Goal: Transaction & Acquisition: Subscribe to service/newsletter

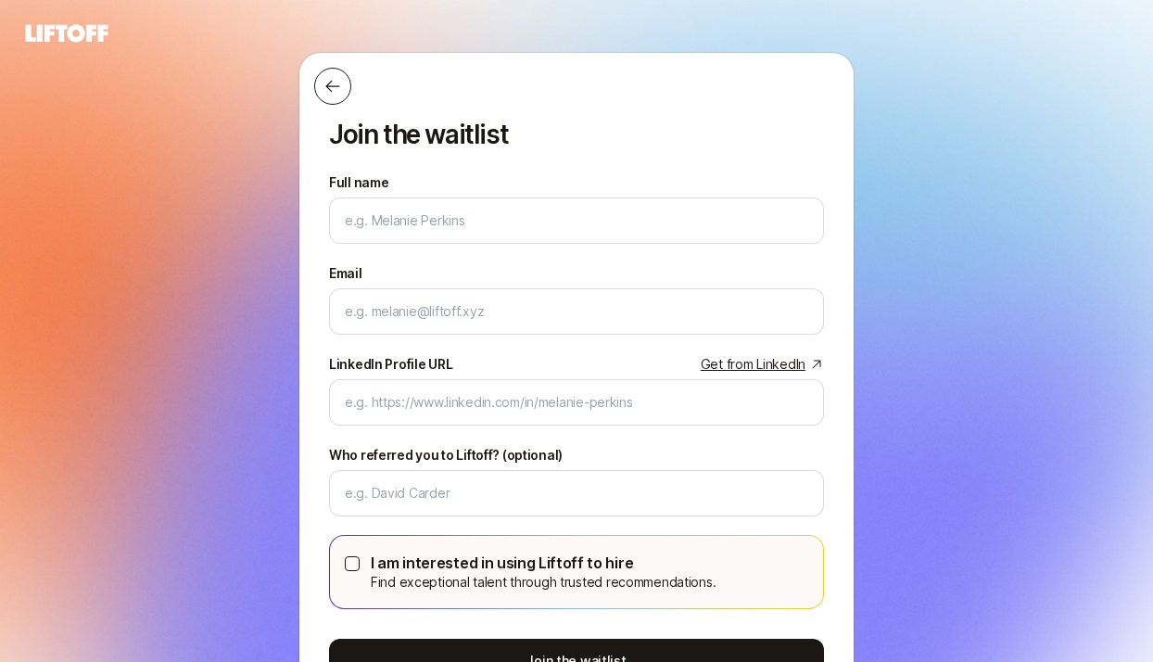
click at [326, 83] on icon at bounding box center [333, 86] width 19 height 19
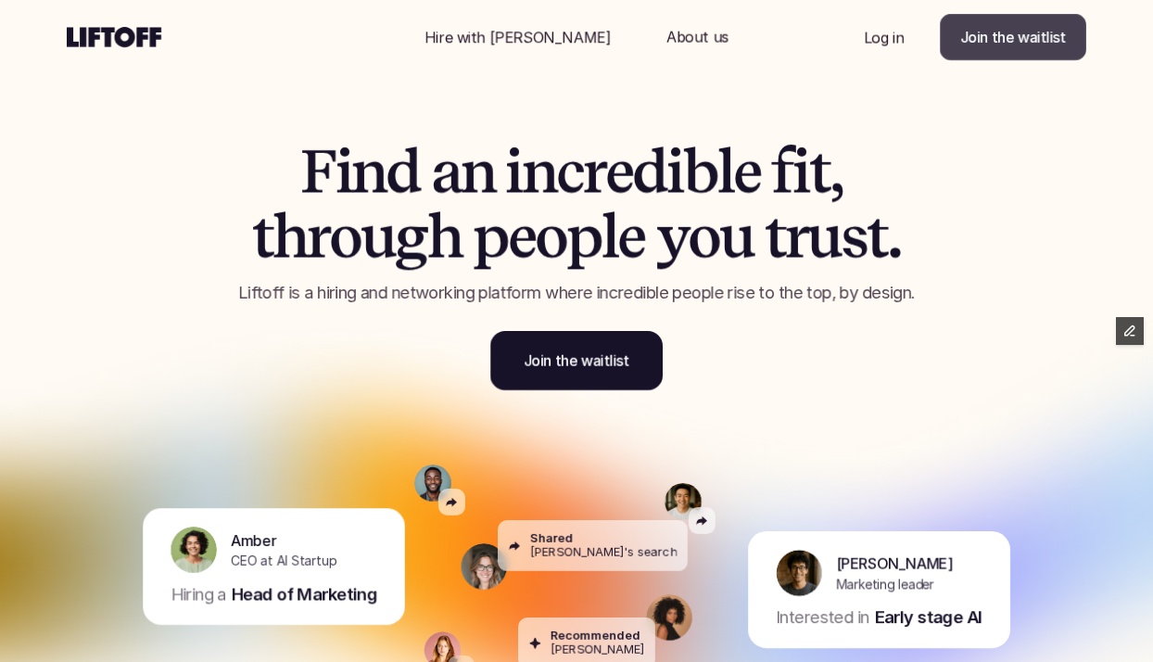
click at [1021, 26] on p "Join the waitlist" at bounding box center [1014, 37] width 106 height 22
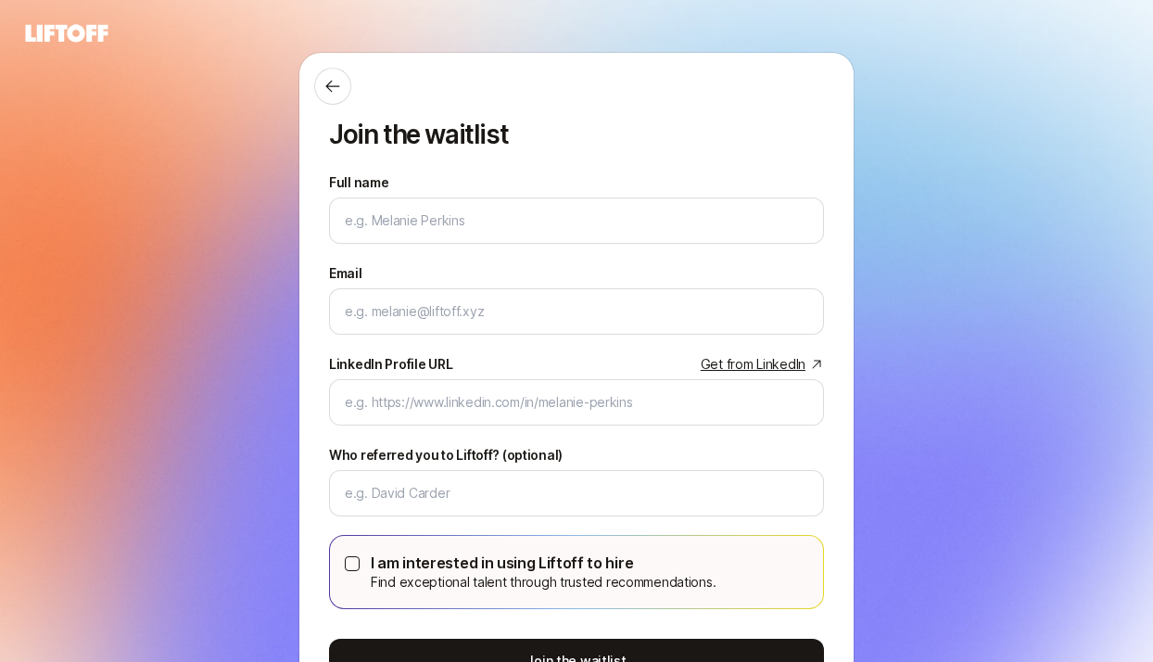
click at [211, 489] on div "Join the waitlist Full name We'll use as your preferred name. Change Preferred …" at bounding box center [576, 400] width 1153 height 697
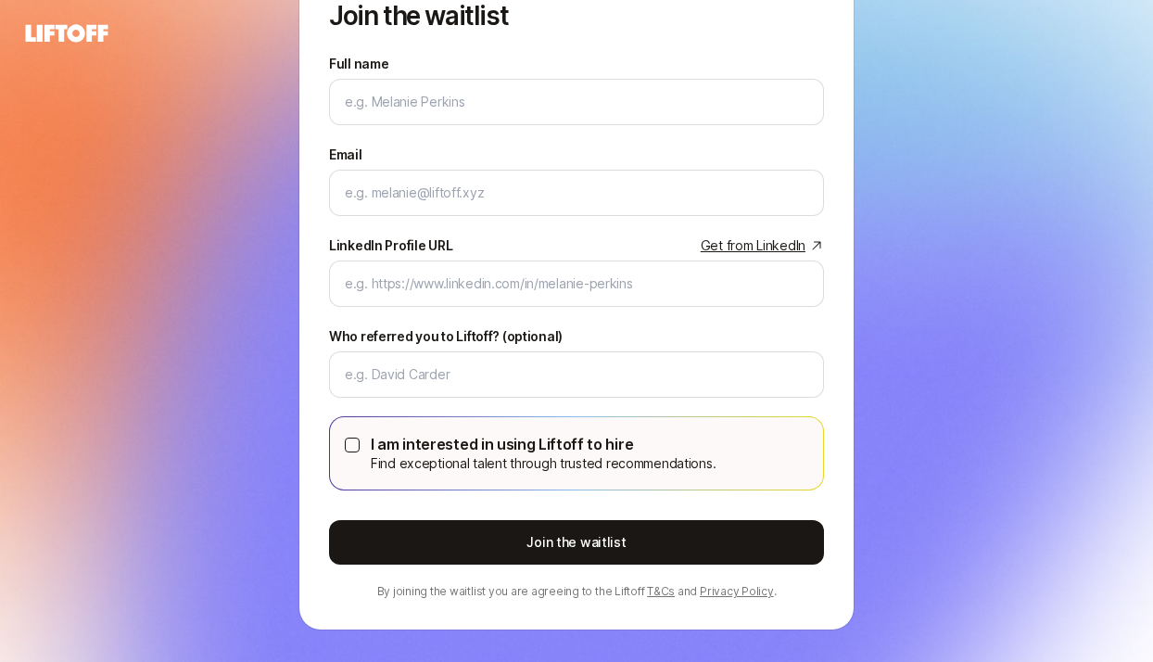
scroll to position [126, 0]
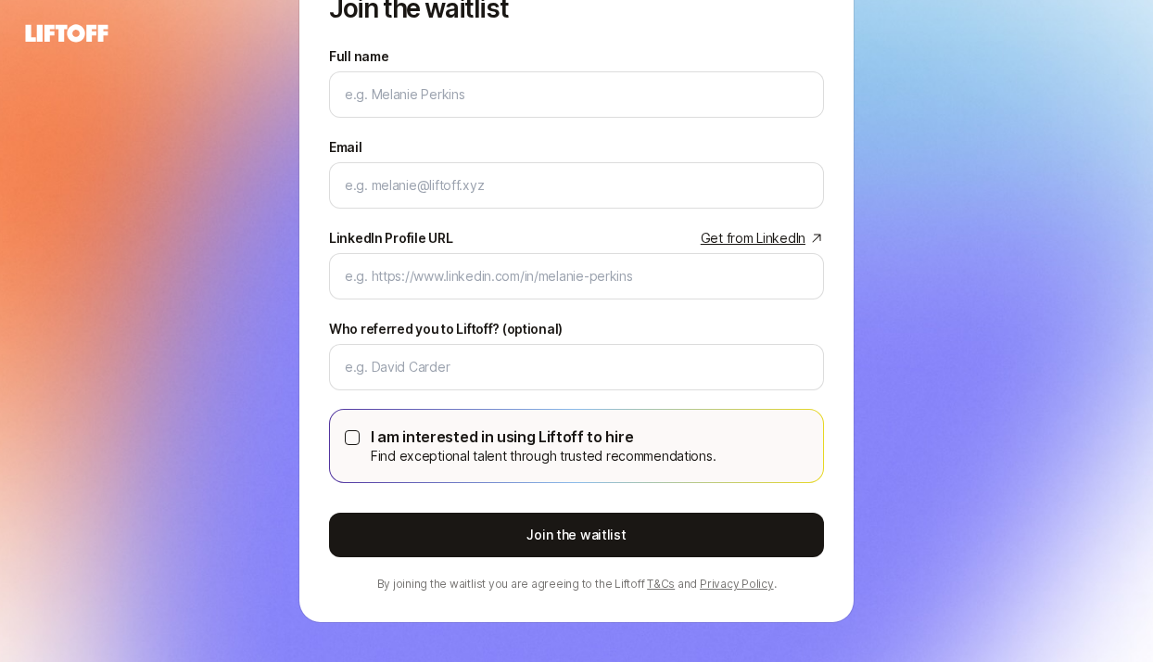
click at [351, 439] on button "I am interested in using Liftoff to hire Find exceptional talent through truste…" at bounding box center [352, 437] width 15 height 15
click at [356, 443] on button "I am interested in using Liftoff to hire Find exceptional talent through truste…" at bounding box center [352, 437] width 15 height 15
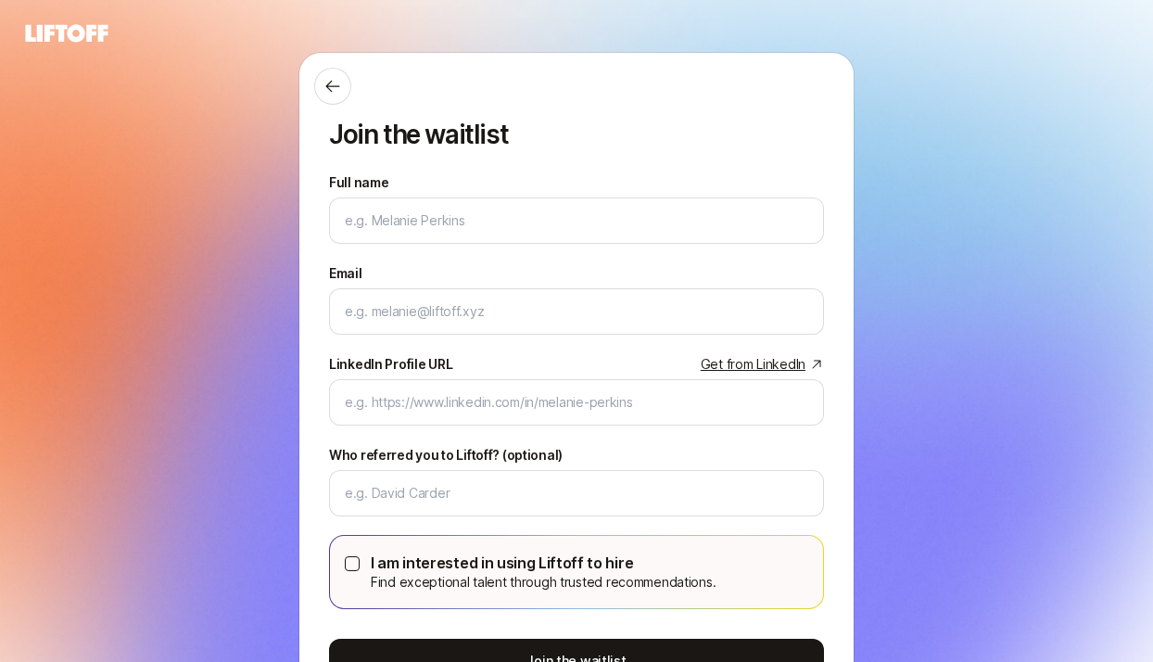
click at [83, 40] on icon at bounding box center [66, 33] width 89 height 26
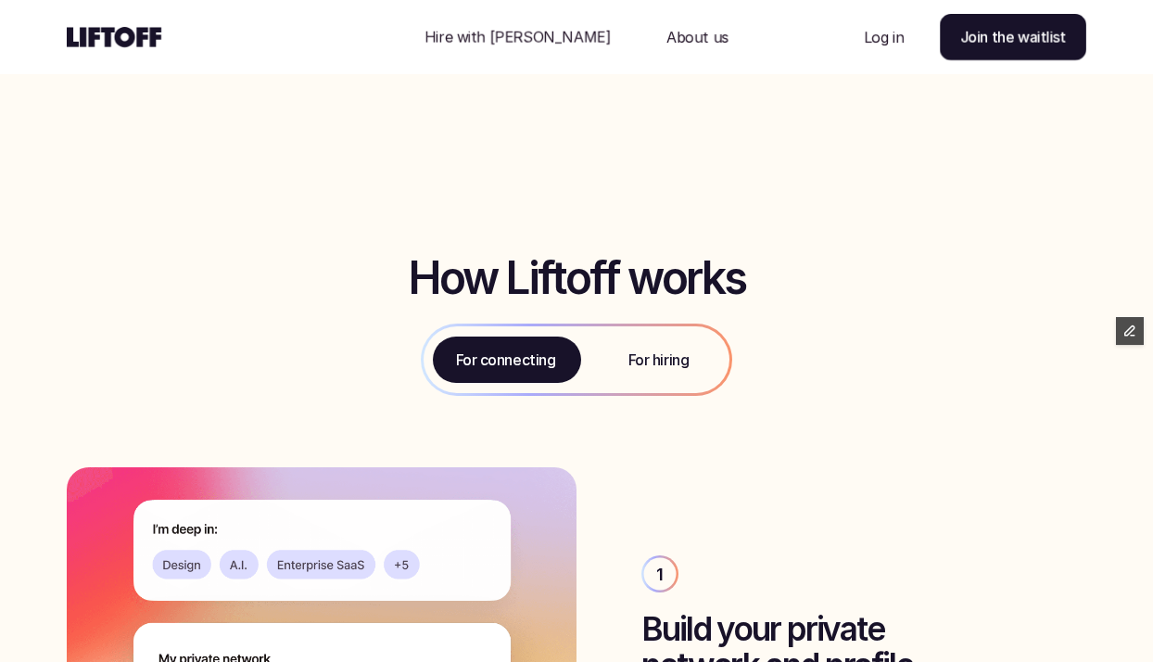
scroll to position [2623, 0]
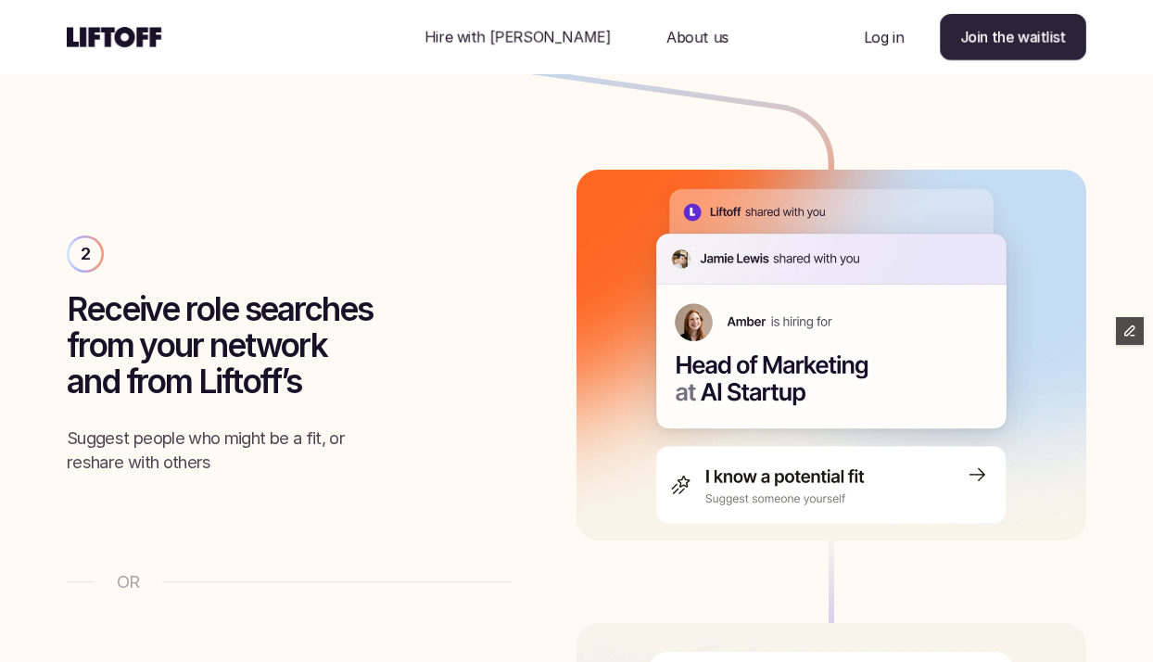
click at [1055, 36] on p "Join the waitlist" at bounding box center [1014, 37] width 106 height 22
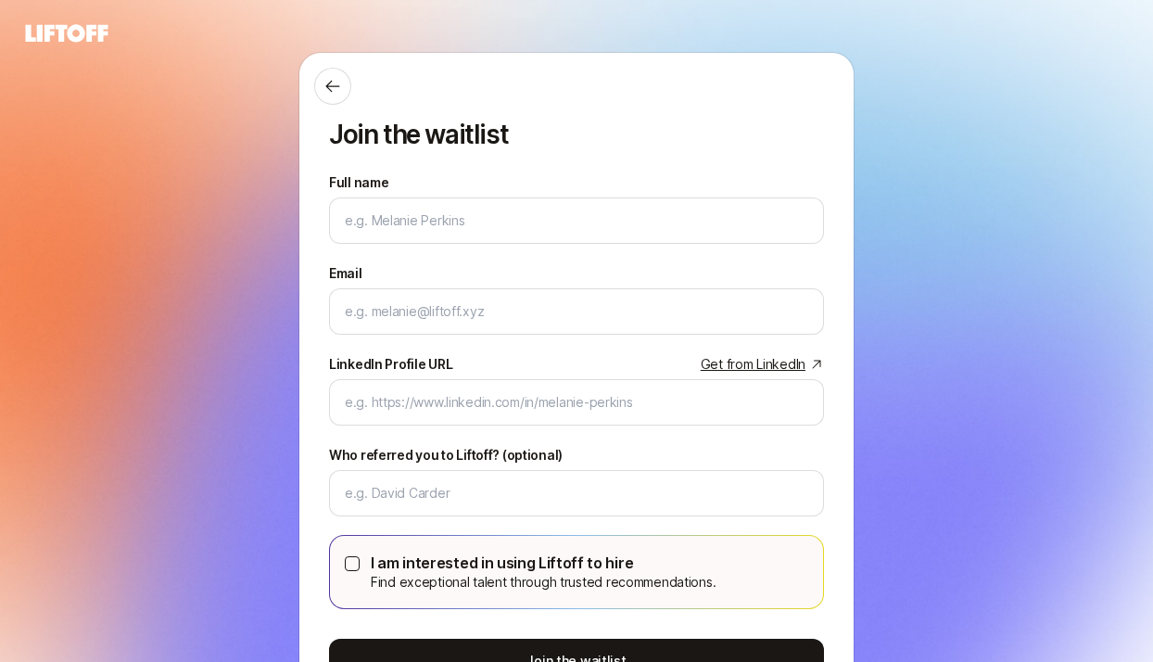
click at [196, 411] on div "Join the waitlist Full name We'll use as your preferred name. Change Preferred …" at bounding box center [576, 400] width 1153 height 697
click at [324, 95] on button at bounding box center [332, 86] width 37 height 37
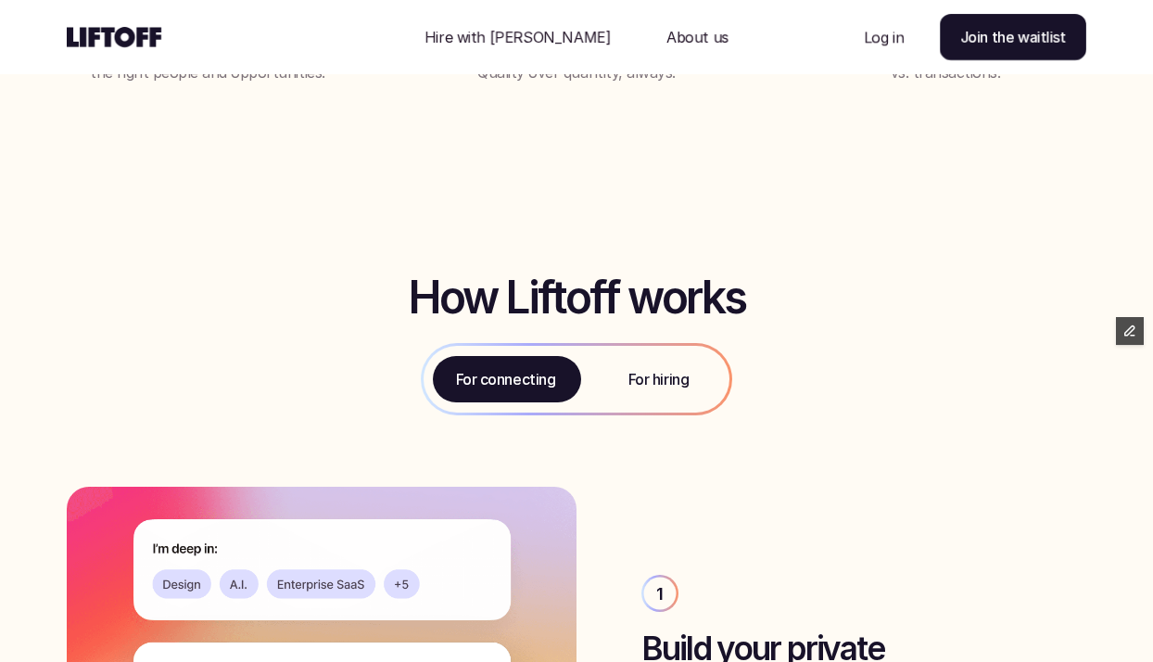
scroll to position [1787, 0]
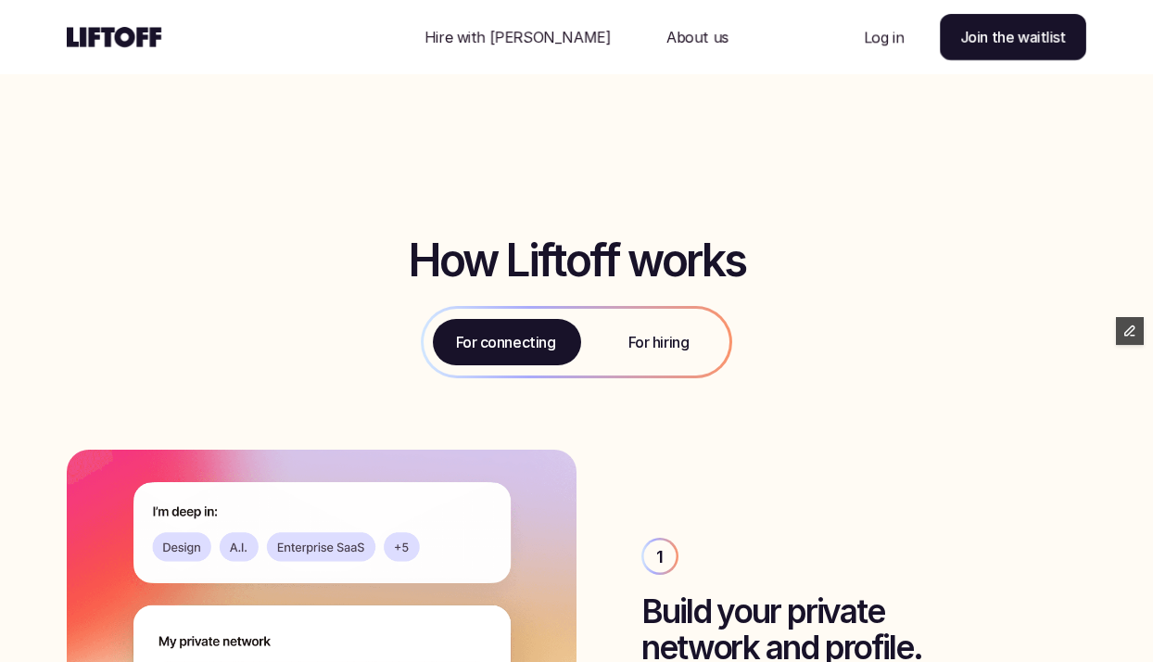
click at [642, 333] on p "For hiring" at bounding box center [659, 342] width 60 height 22
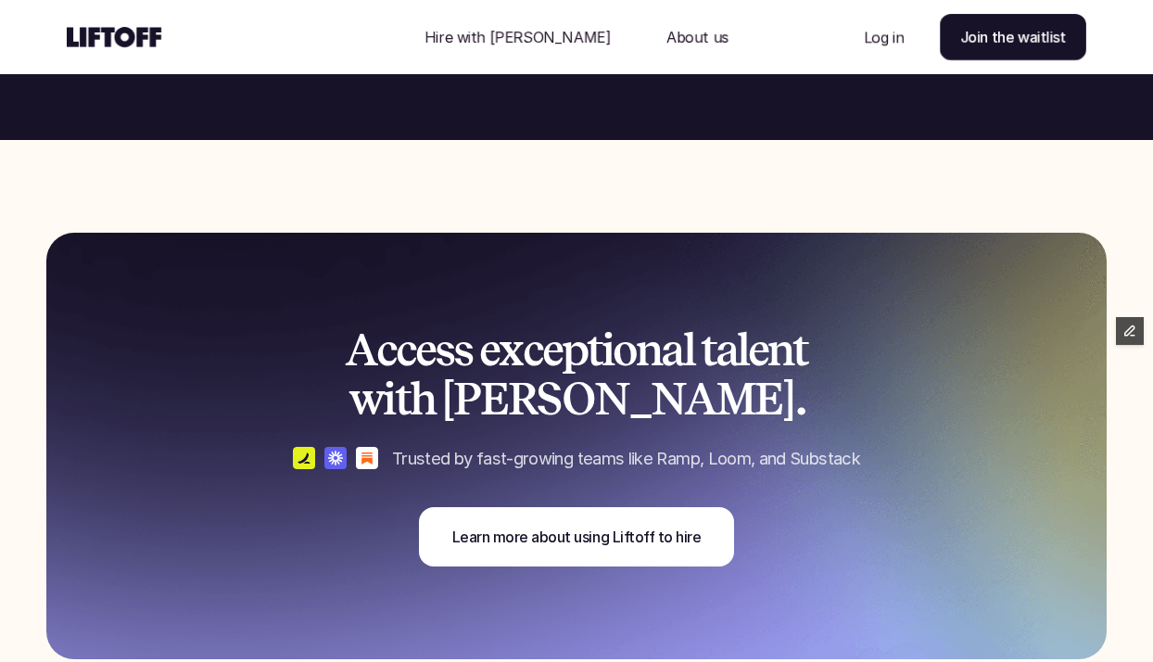
scroll to position [3765, 0]
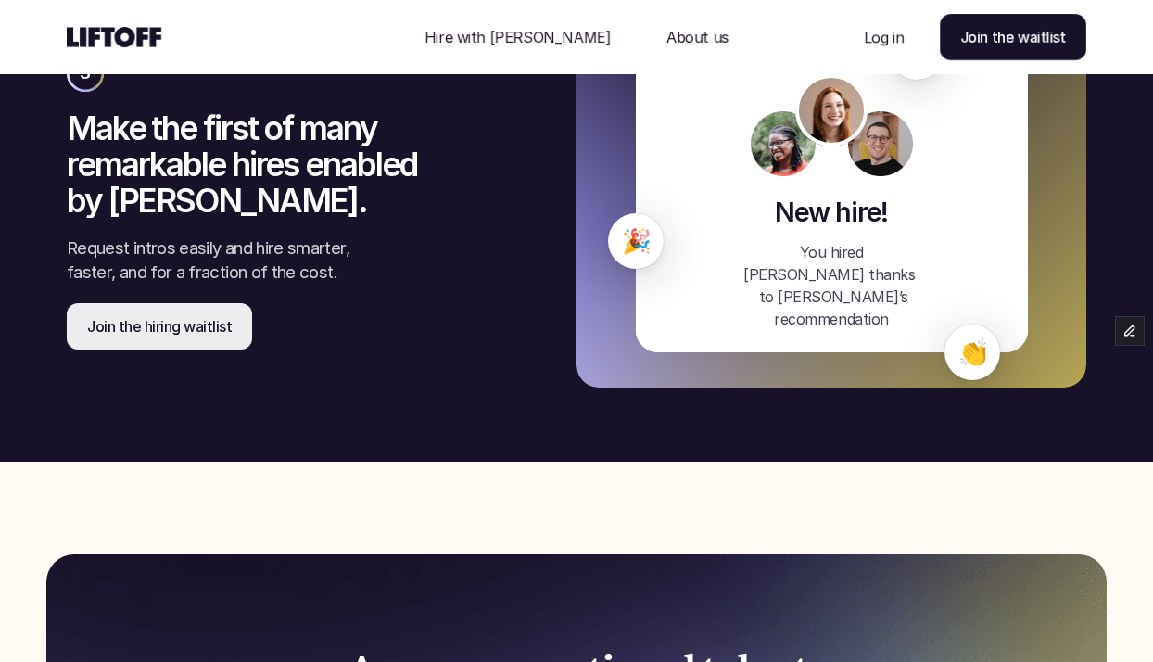
click at [163, 356] on div "3 Make the first of many remarkable hires enabled by Liftoff. Request intros ea…" at bounding box center [577, 202] width 1020 height 371
click at [163, 329] on p "Join the hiring waitlist" at bounding box center [159, 326] width 145 height 22
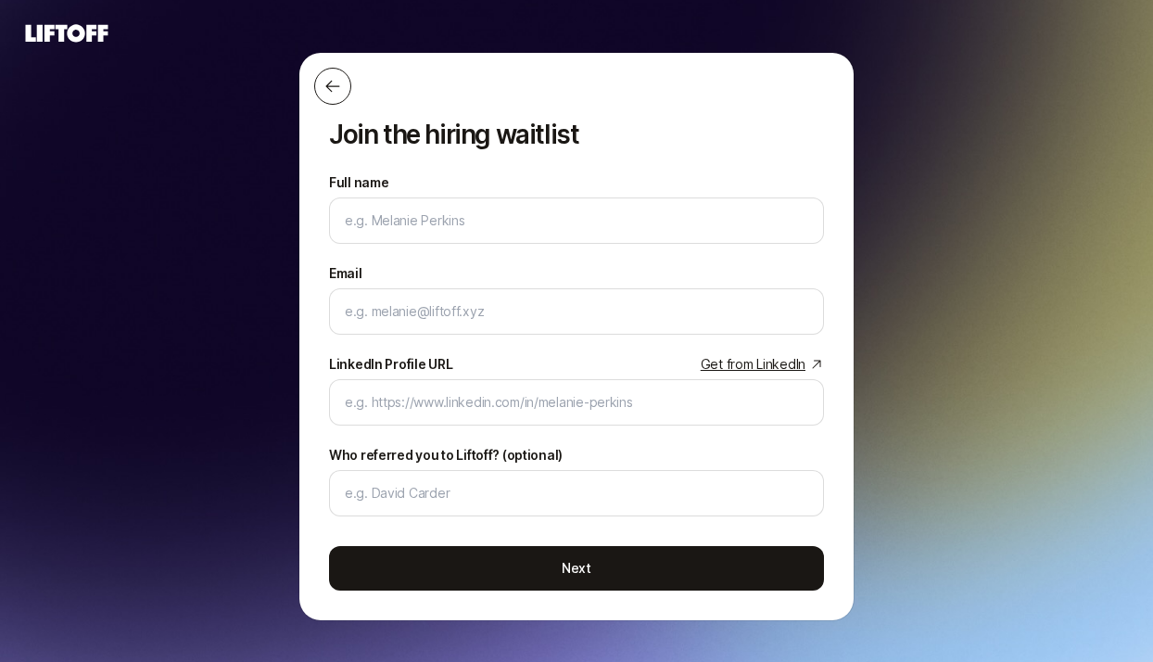
click at [322, 96] on button at bounding box center [332, 86] width 37 height 37
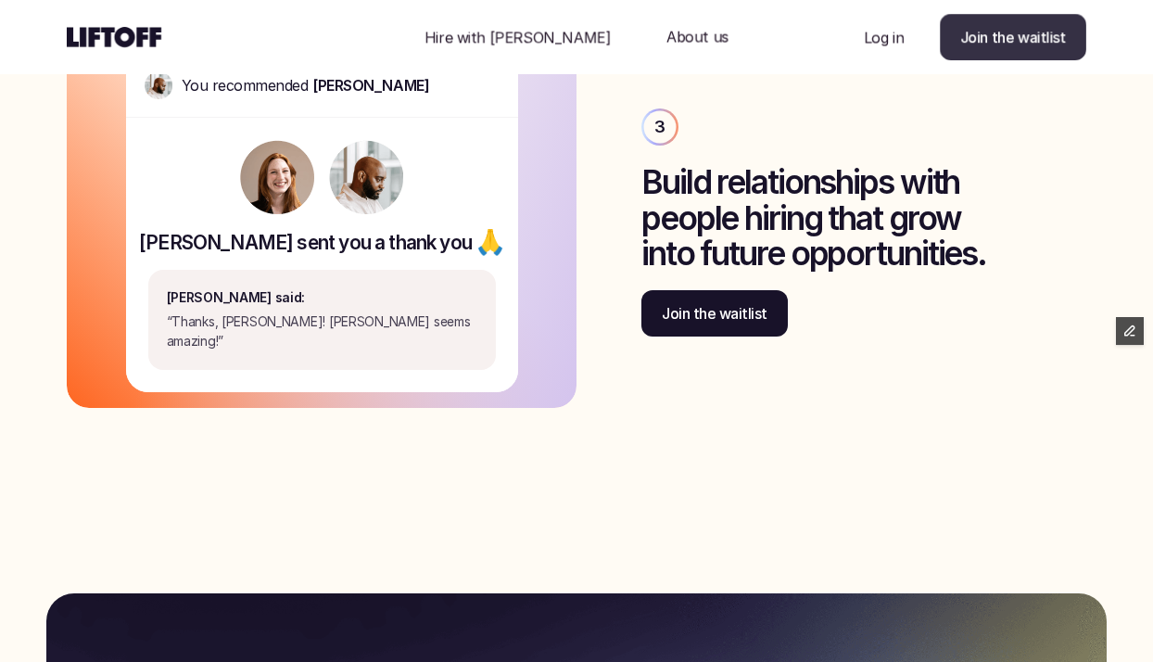
click at [1024, 40] on p "Join the waitlist" at bounding box center [1014, 37] width 106 height 22
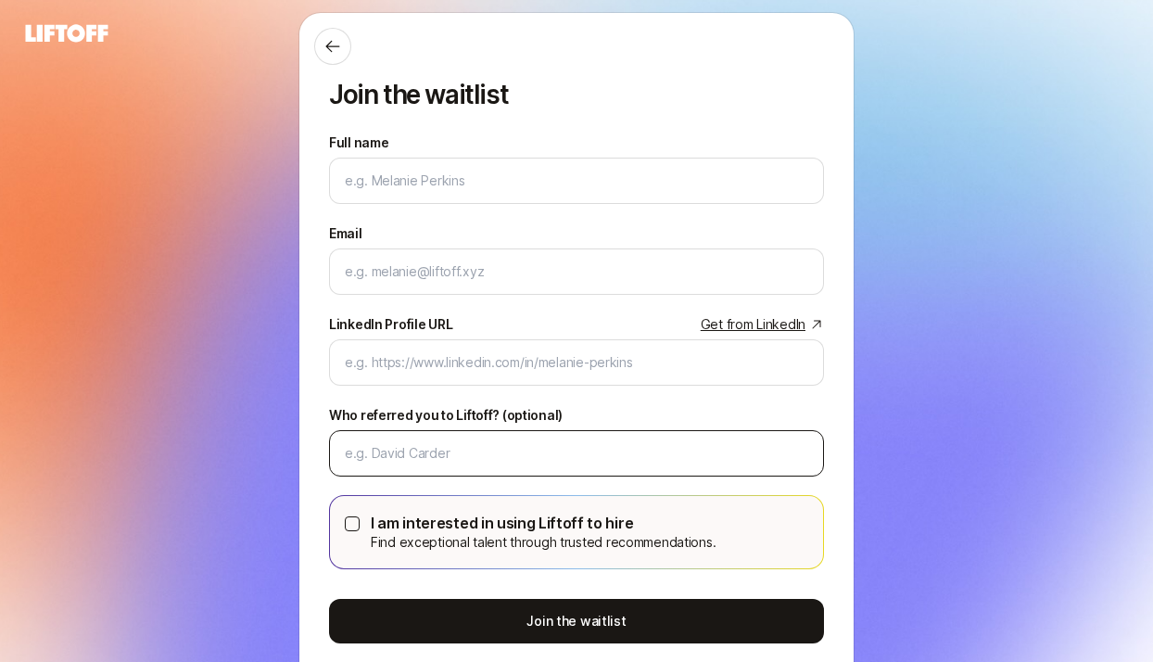
scroll to position [88, 0]
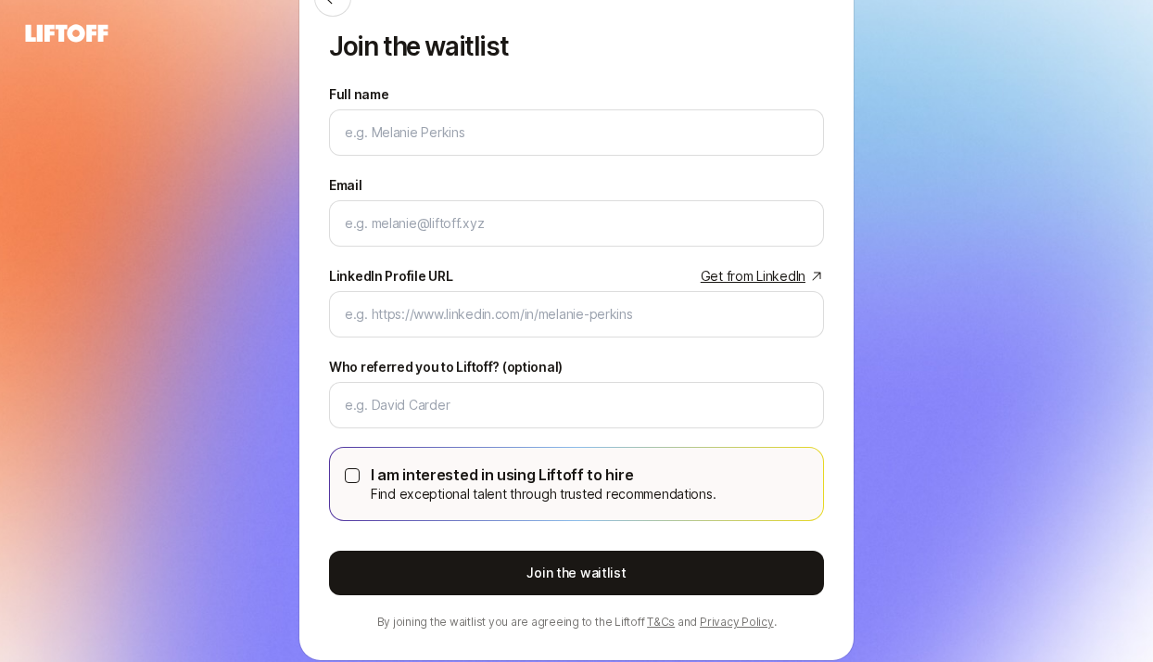
click at [88, 25] on icon at bounding box center [67, 33] width 83 height 18
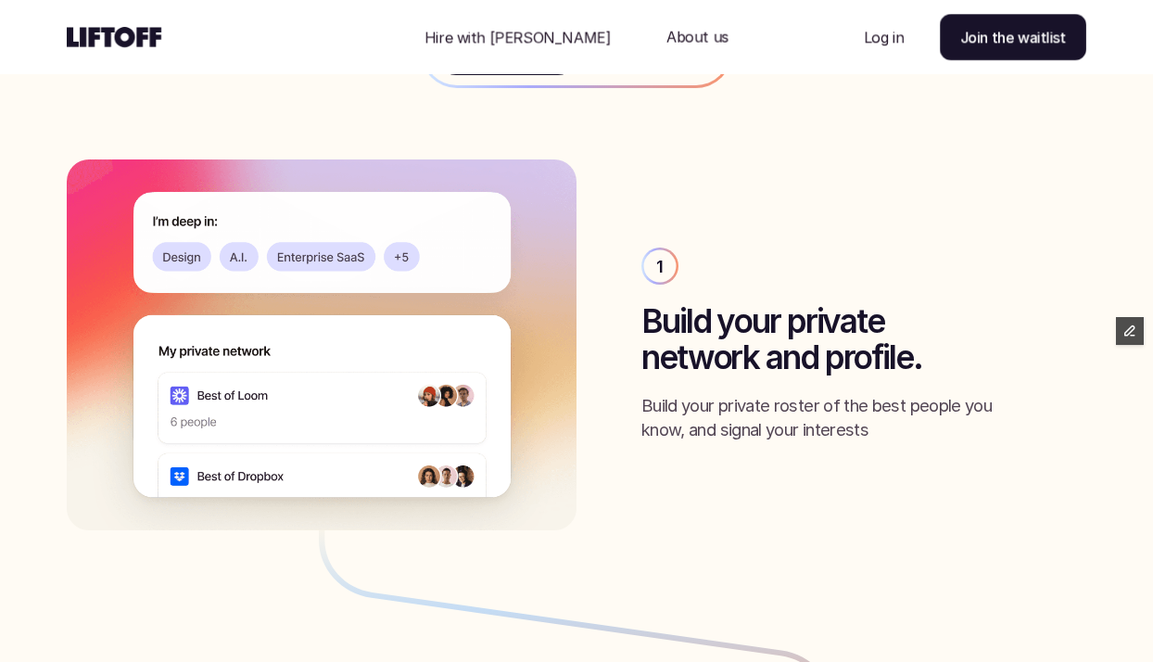
scroll to position [1997, 0]
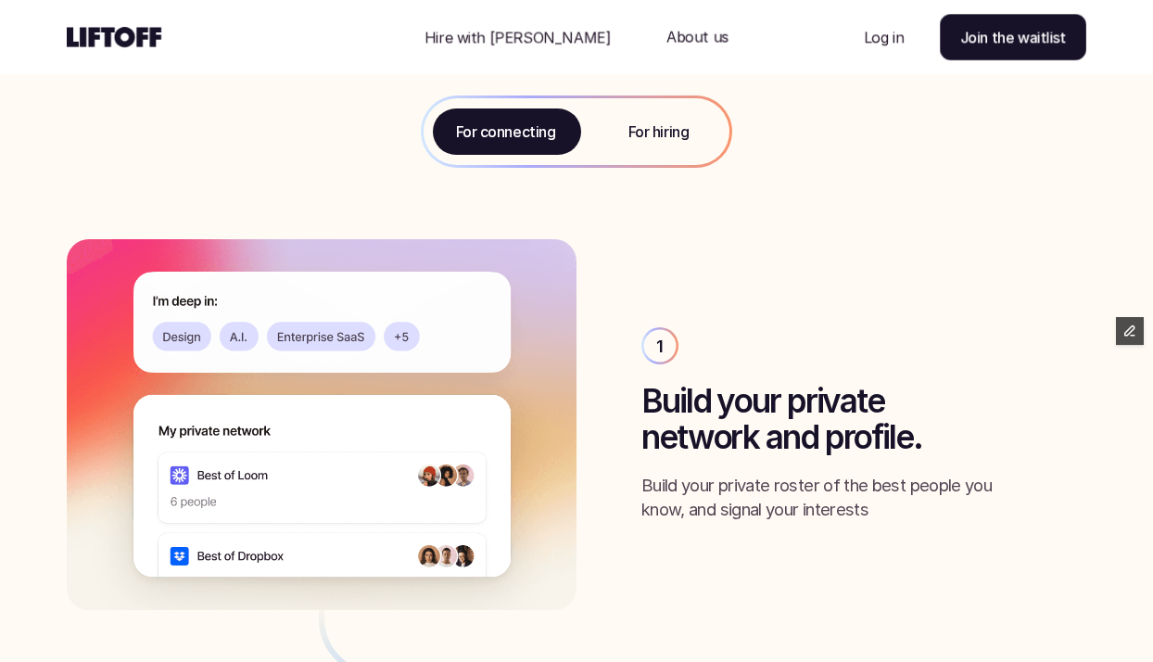
click at [643, 134] on p "For hiring" at bounding box center [659, 132] width 60 height 22
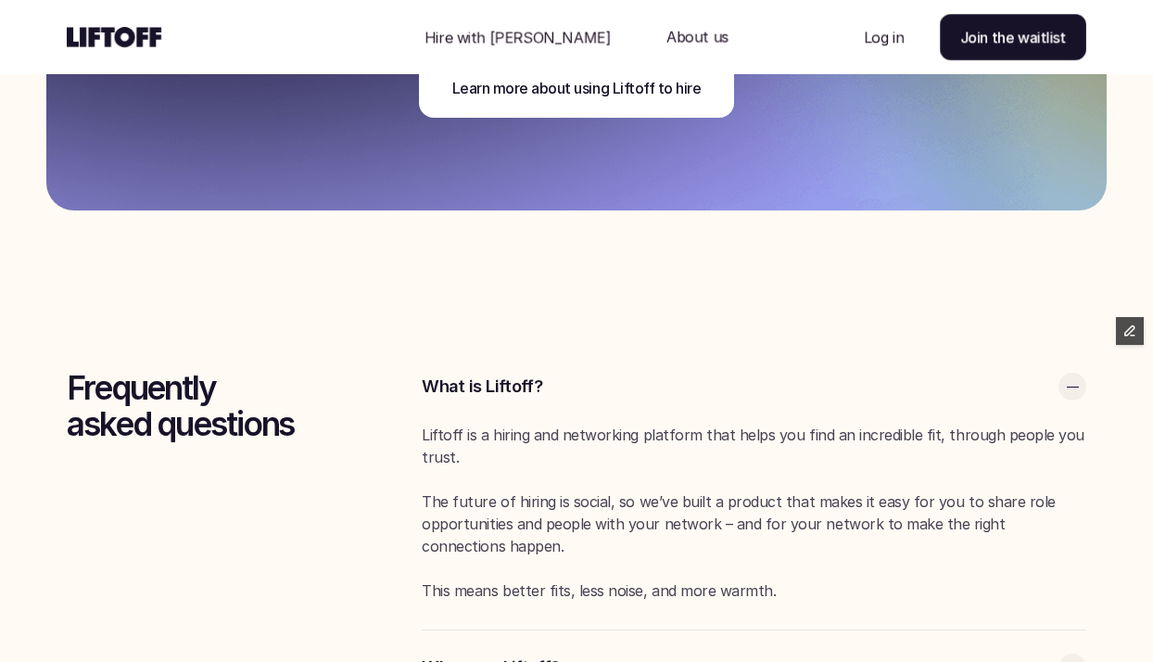
scroll to position [4342, 0]
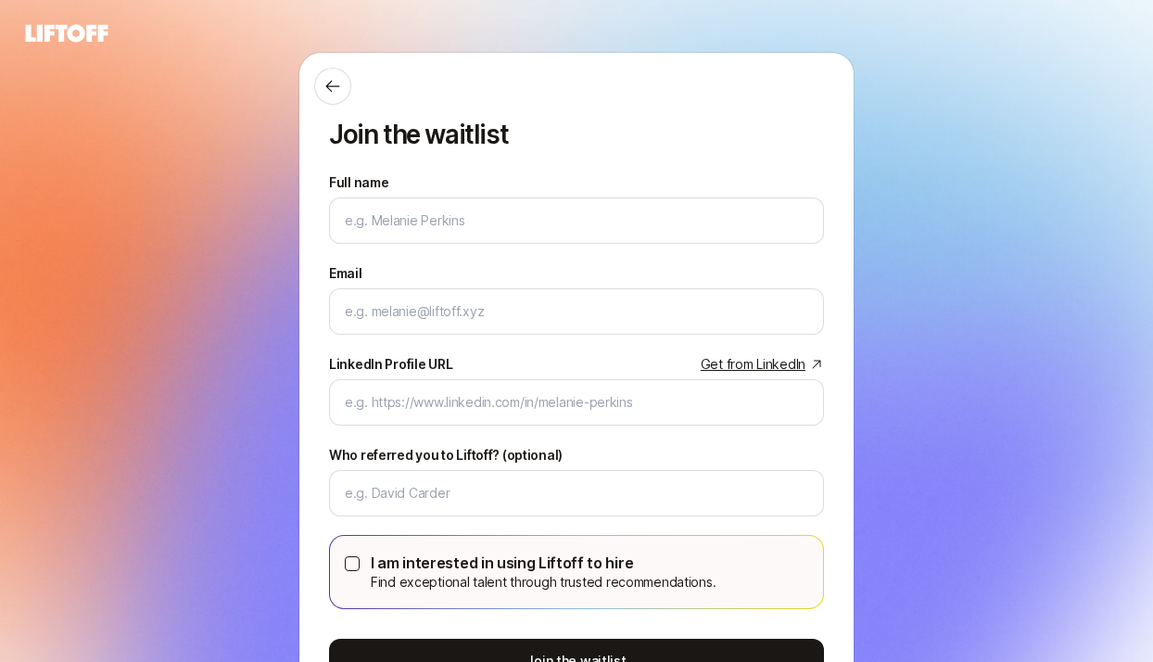
click at [223, 282] on div "Join the waitlist Full name We'll use as your preferred name. Change Preferred …" at bounding box center [576, 400] width 1153 height 697
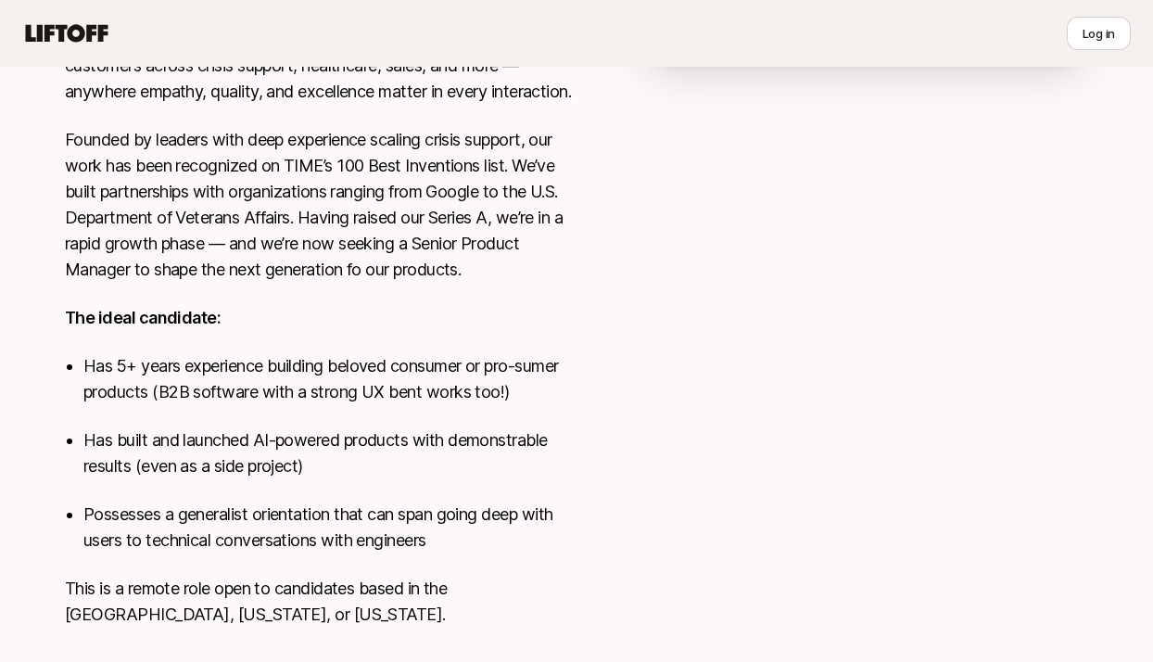
scroll to position [566, 0]
